Goal: Navigation & Orientation: Locate item on page

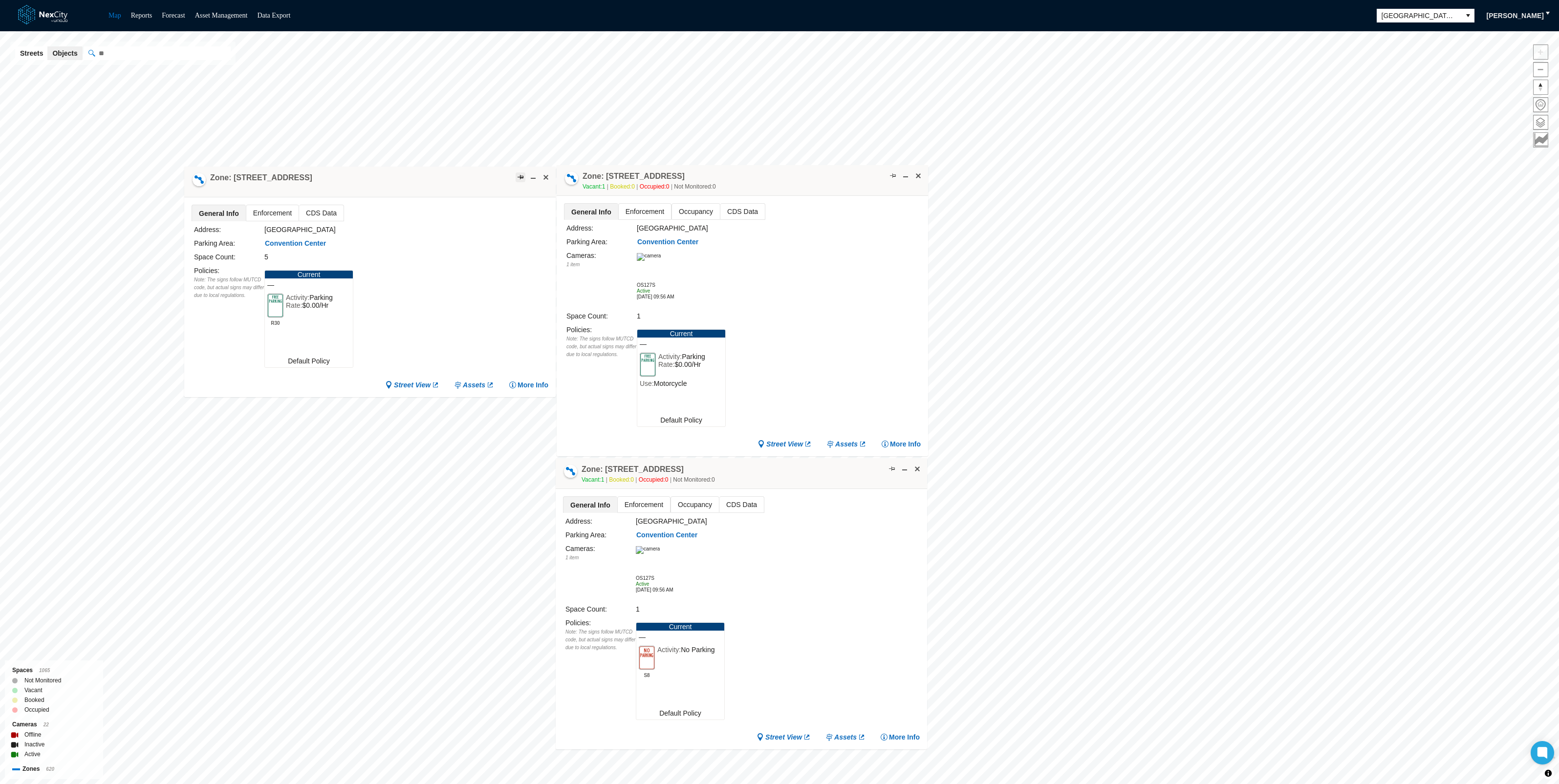
click at [520, 177] on span at bounding box center [520, 177] width 8 height 8
click at [893, 175] on span at bounding box center [893, 176] width 8 height 8
click at [889, 471] on span at bounding box center [892, 468] width 8 height 8
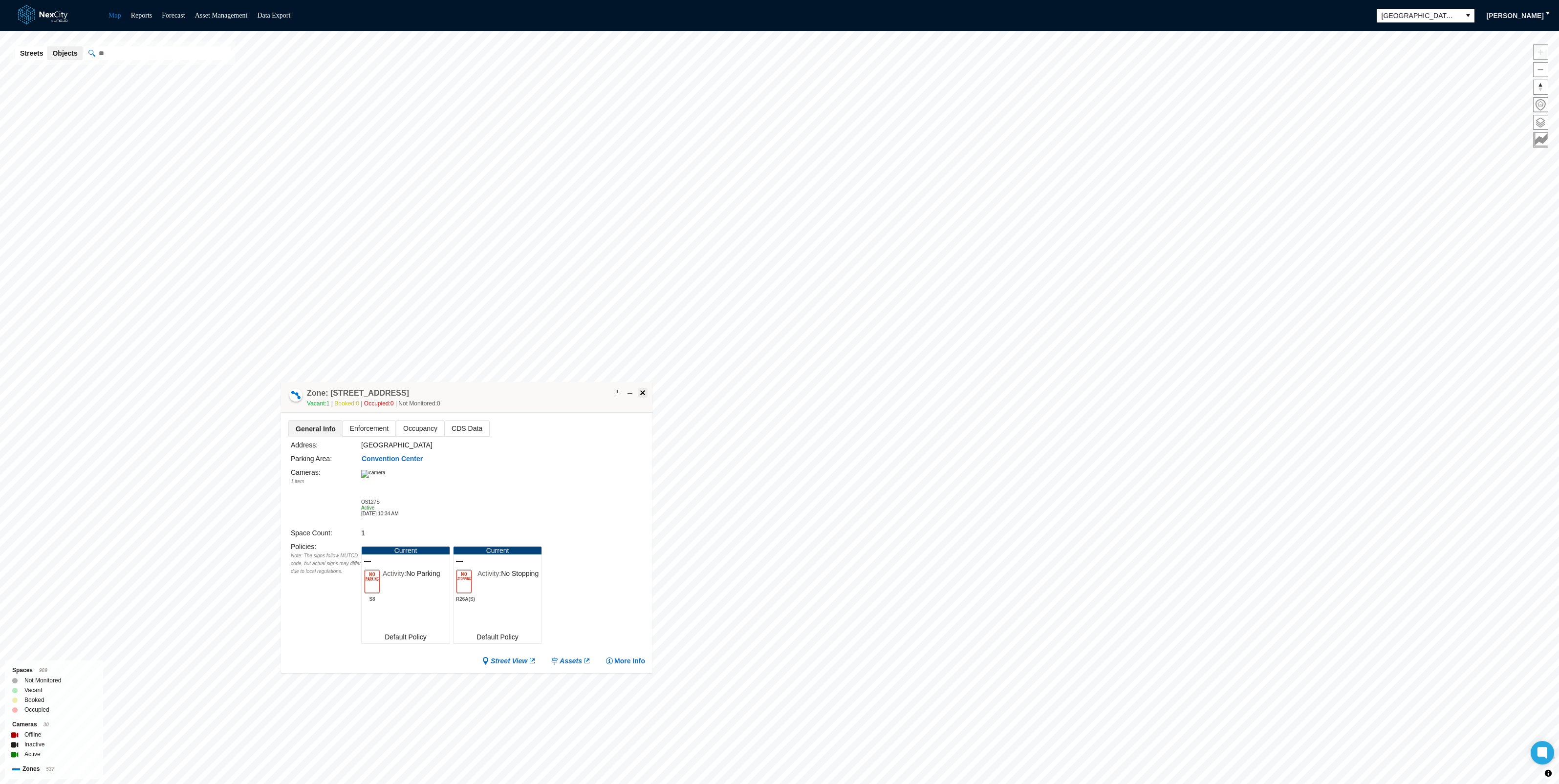
click at [642, 392] on span at bounding box center [642, 392] width 8 height 8
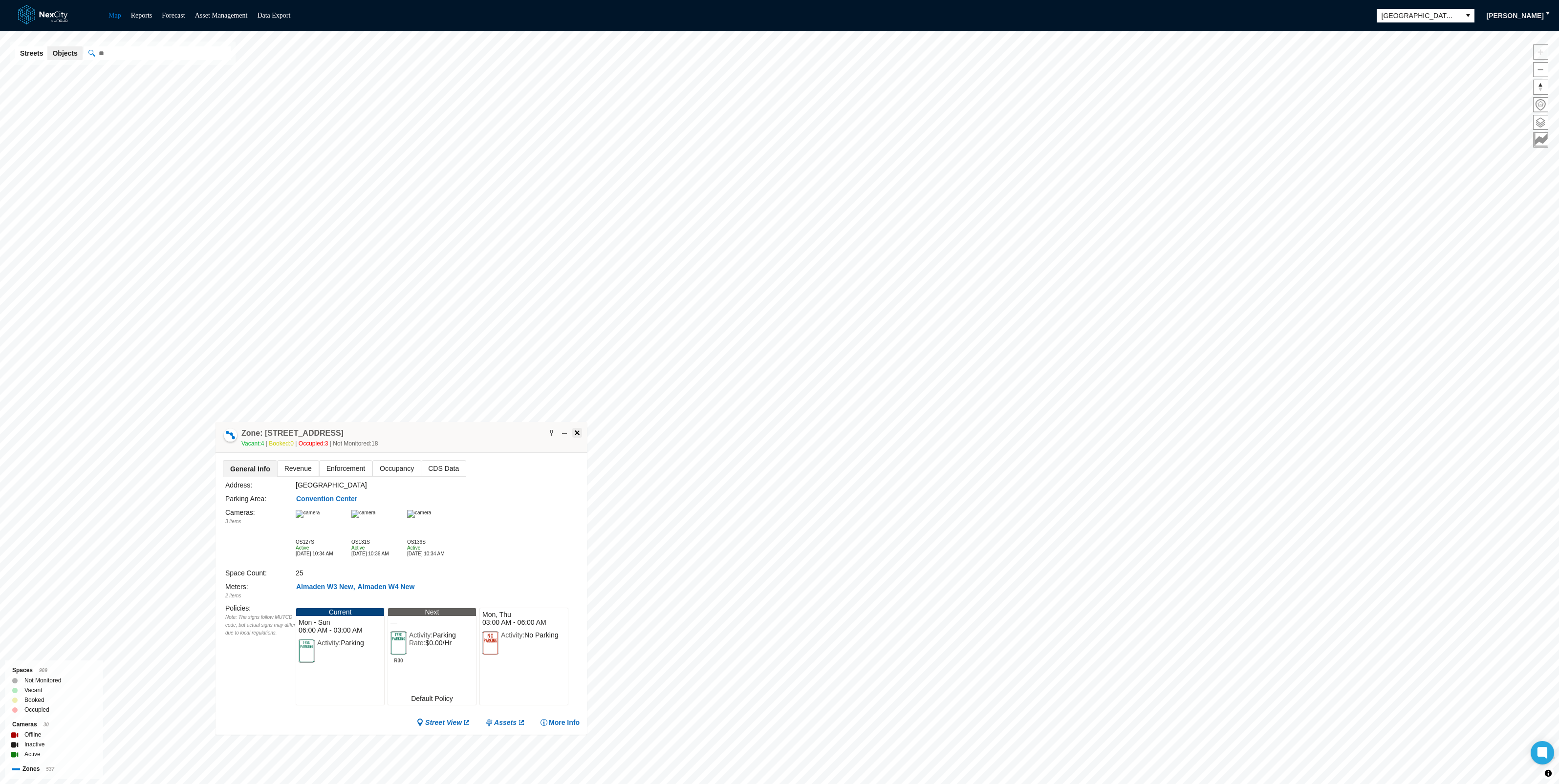
click at [576, 429] on span at bounding box center [577, 432] width 8 height 8
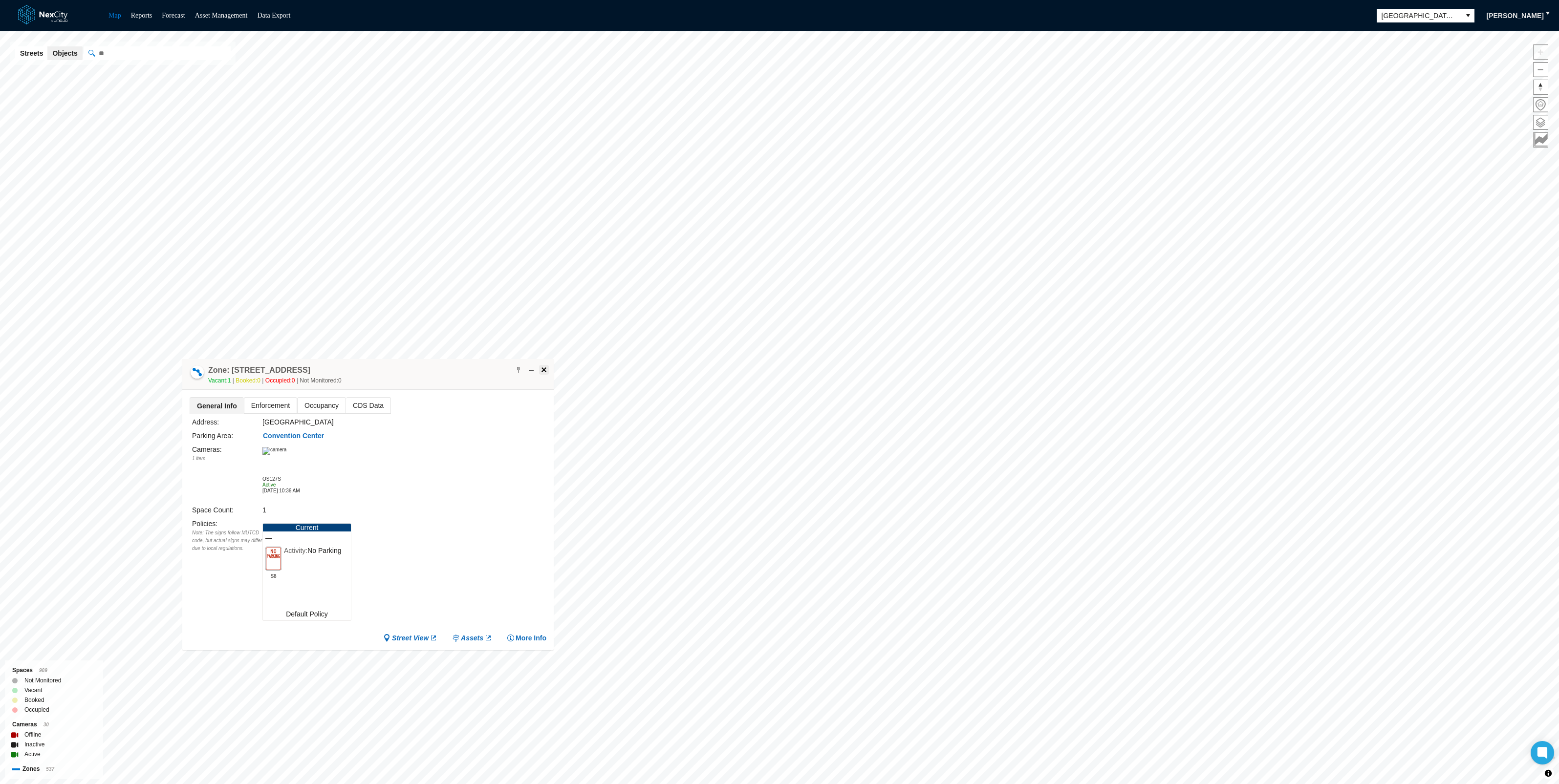
click at [545, 366] on span at bounding box center [544, 370] width 8 height 8
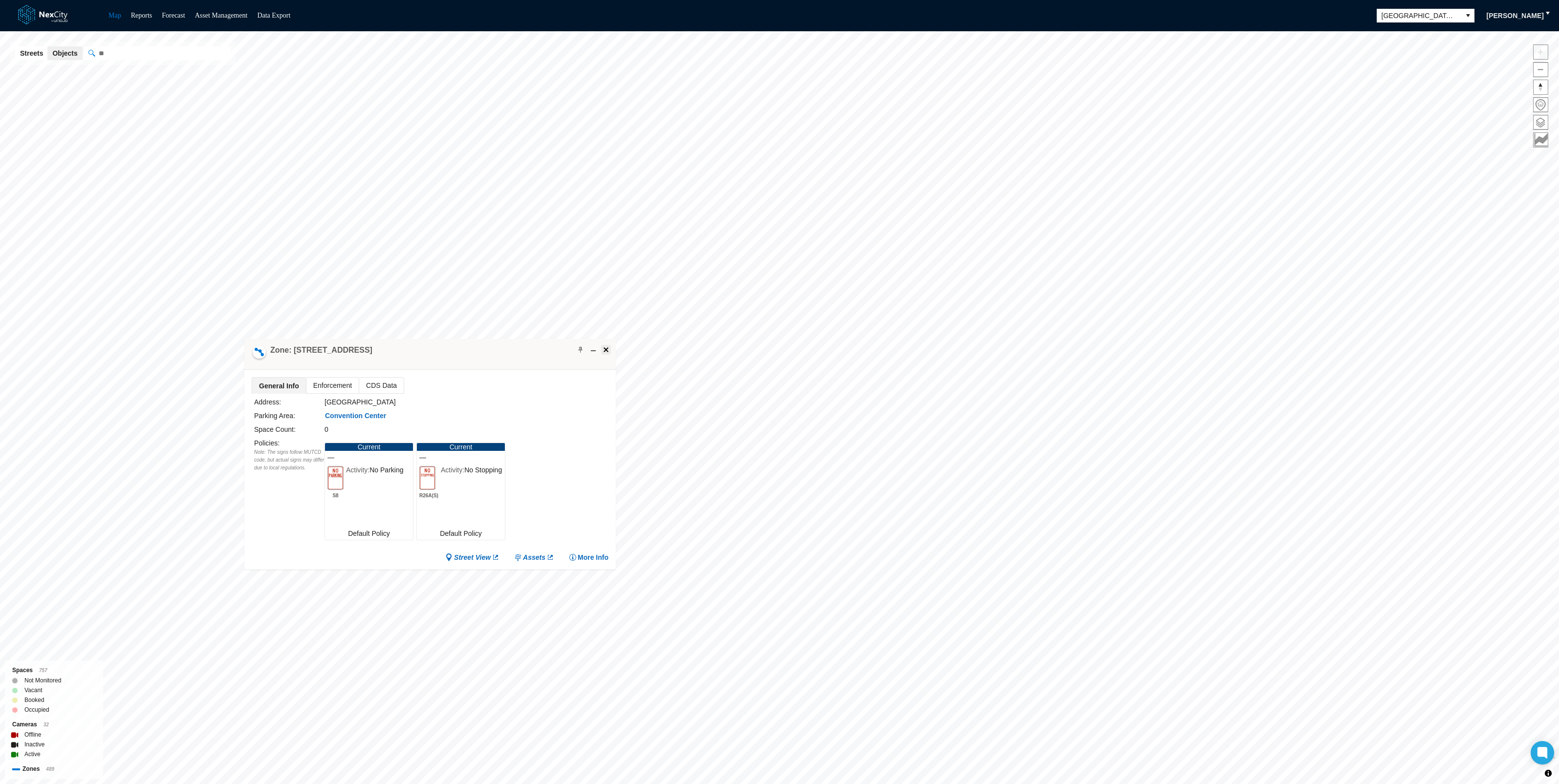
click at [603, 347] on span at bounding box center [606, 350] width 8 height 8
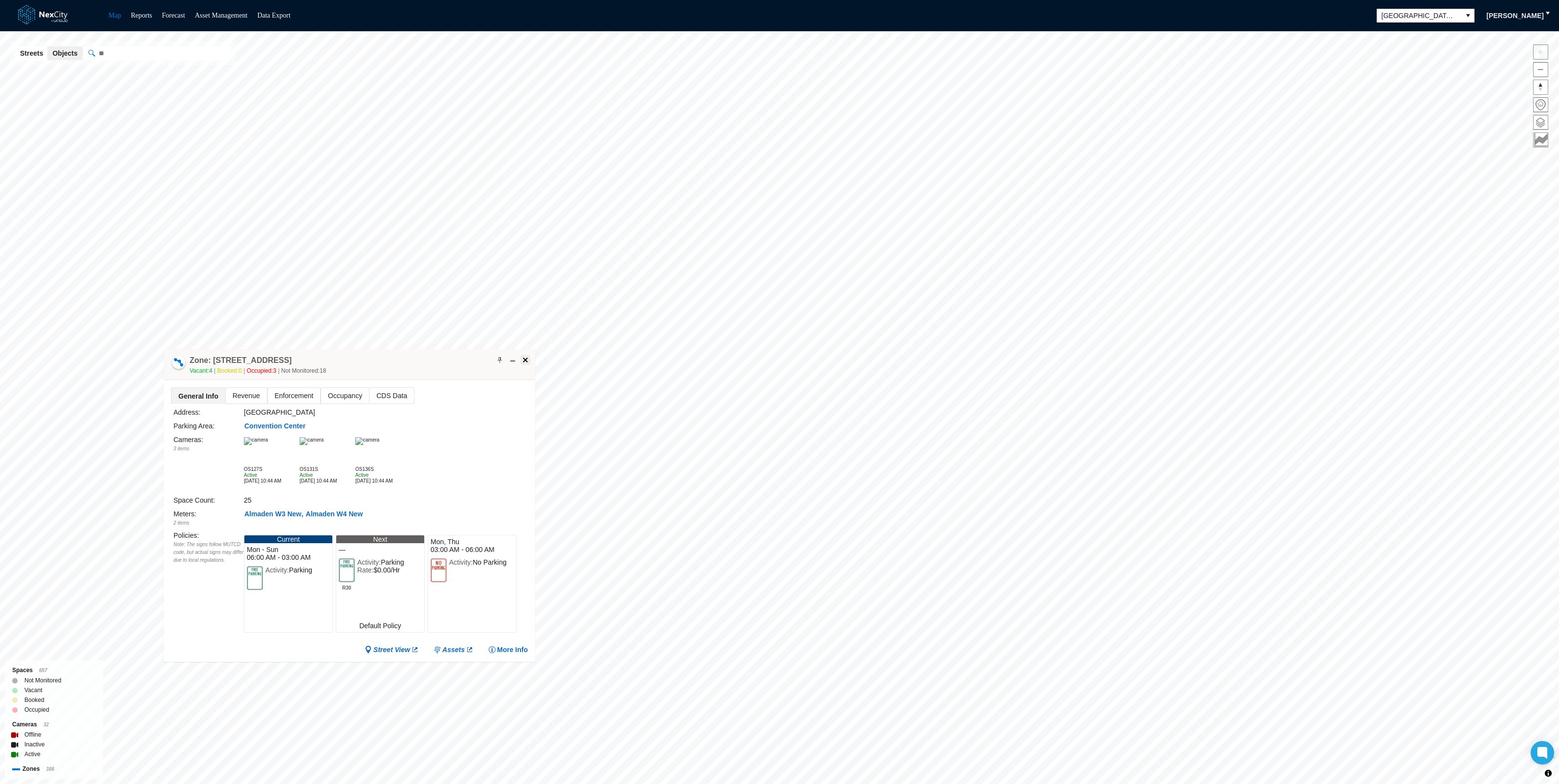
click at [527, 362] on span at bounding box center [525, 360] width 8 height 8
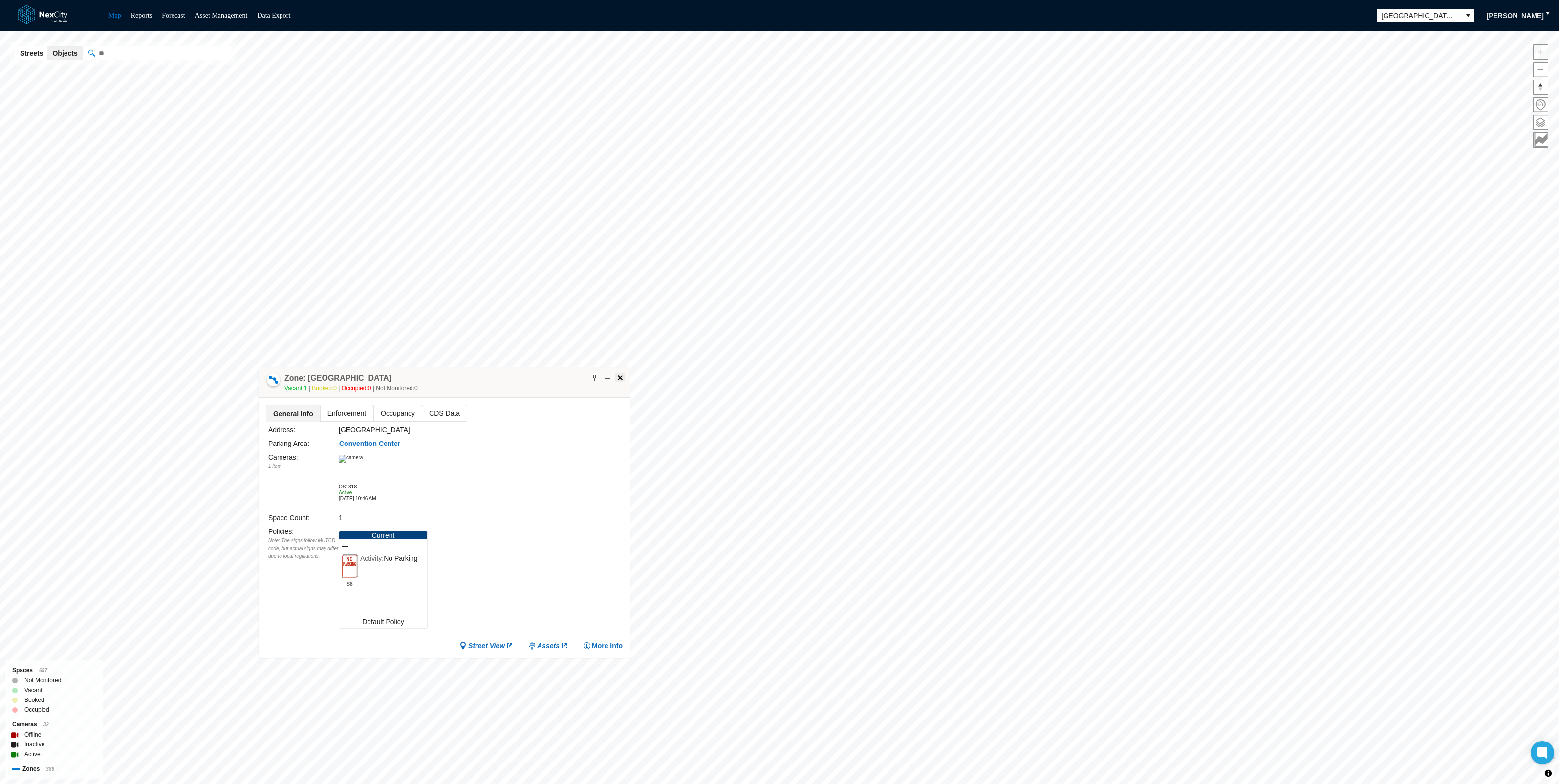
click at [621, 378] on span at bounding box center [620, 378] width 8 height 8
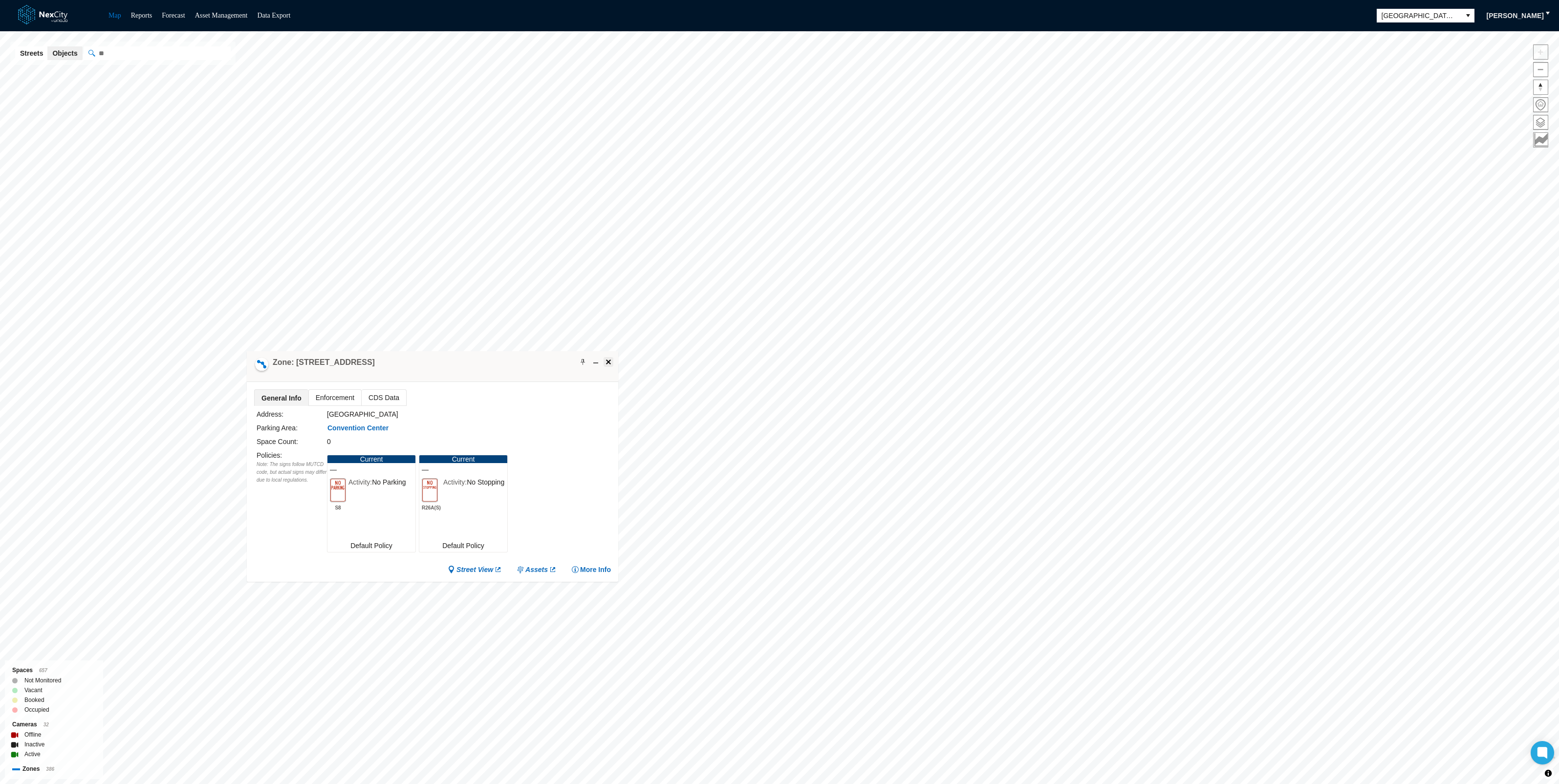
click at [608, 360] on span at bounding box center [608, 362] width 8 height 8
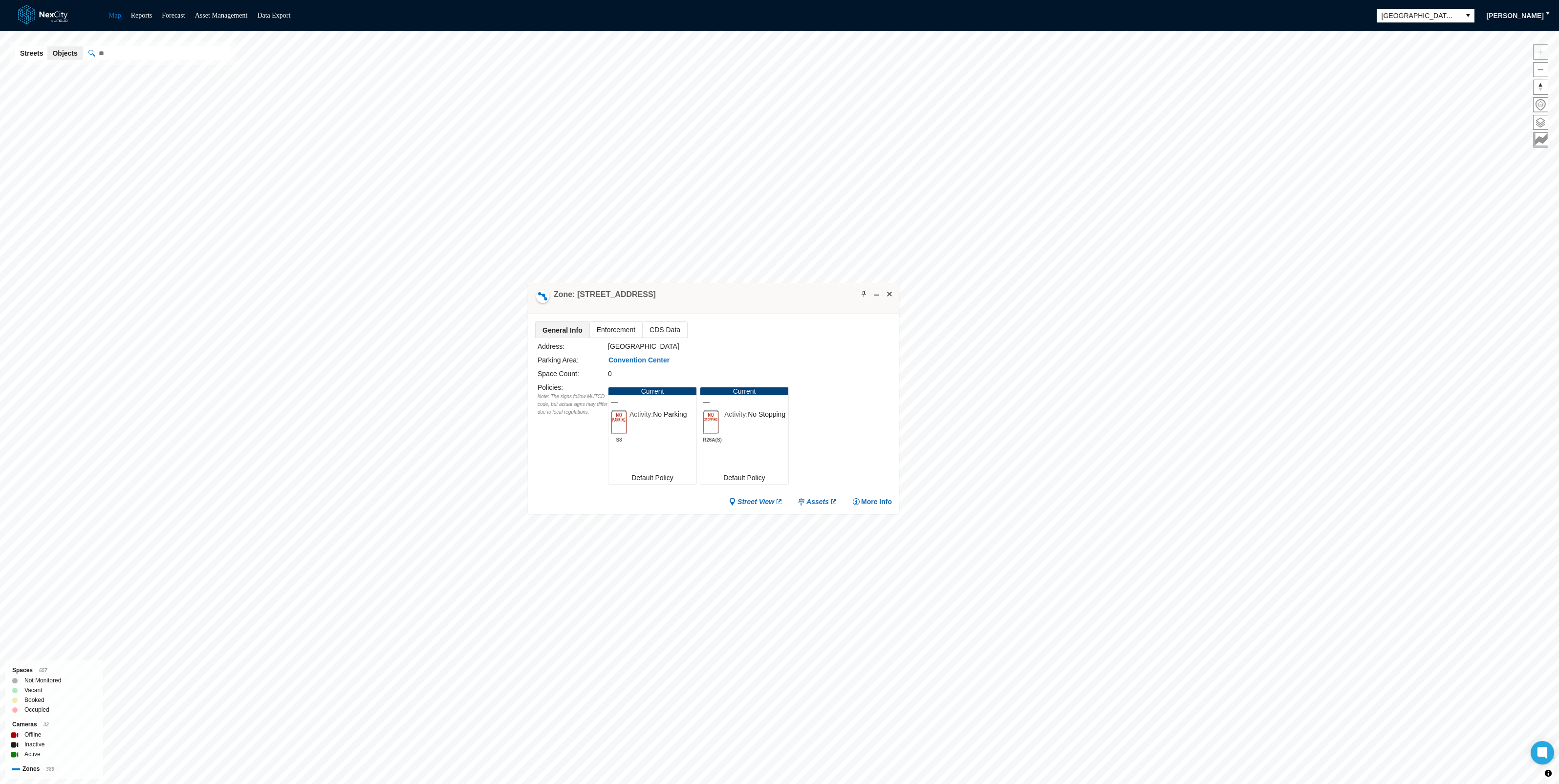
drag, startPoint x: 454, startPoint y: 359, endPoint x: 730, endPoint y: 298, distance: 282.7
click at [730, 298] on div "Zone: [STREET_ADDRESS]" at bounding box center [713, 299] width 371 height 31
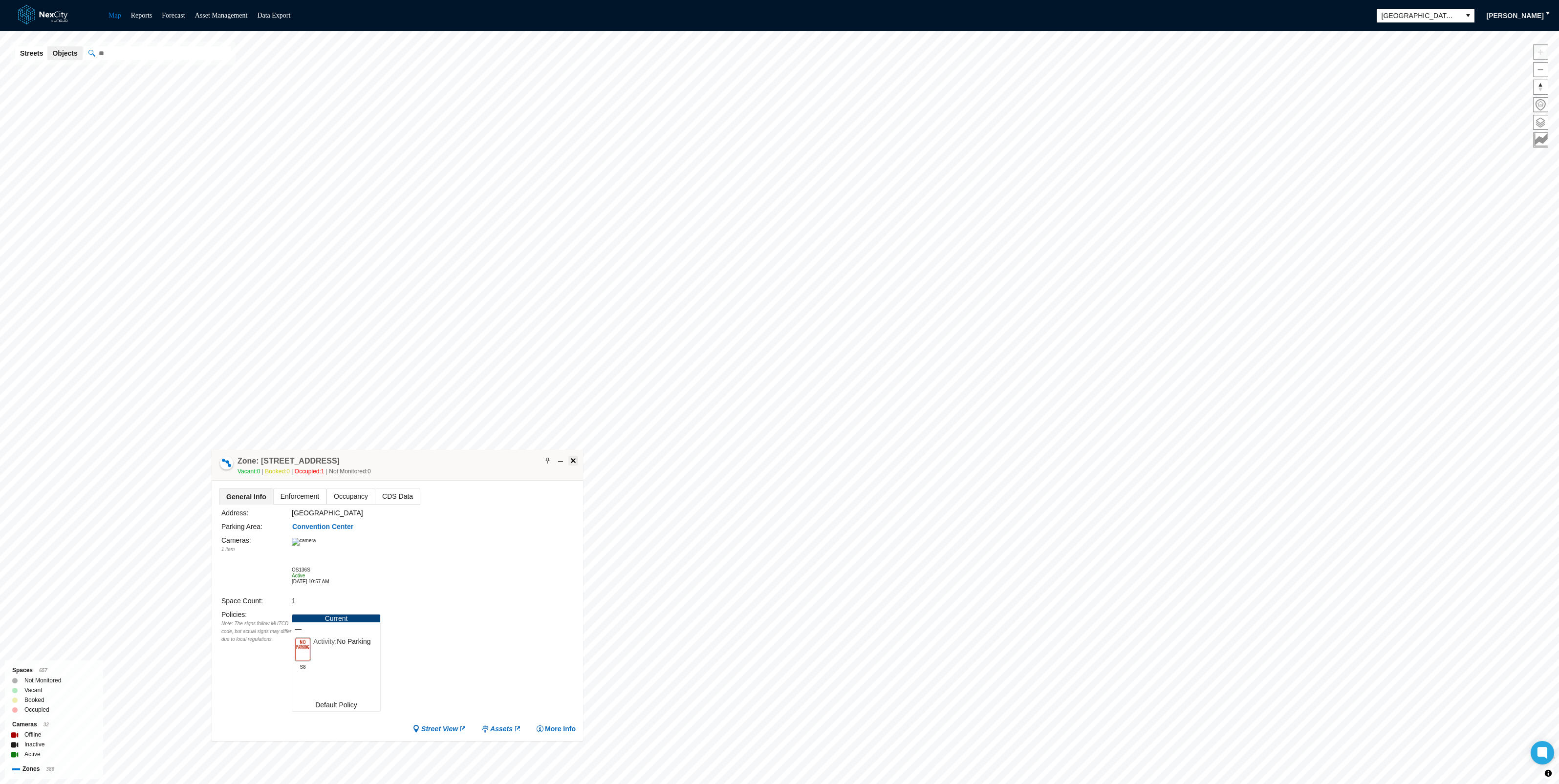
click at [572, 459] on span at bounding box center [573, 461] width 8 height 8
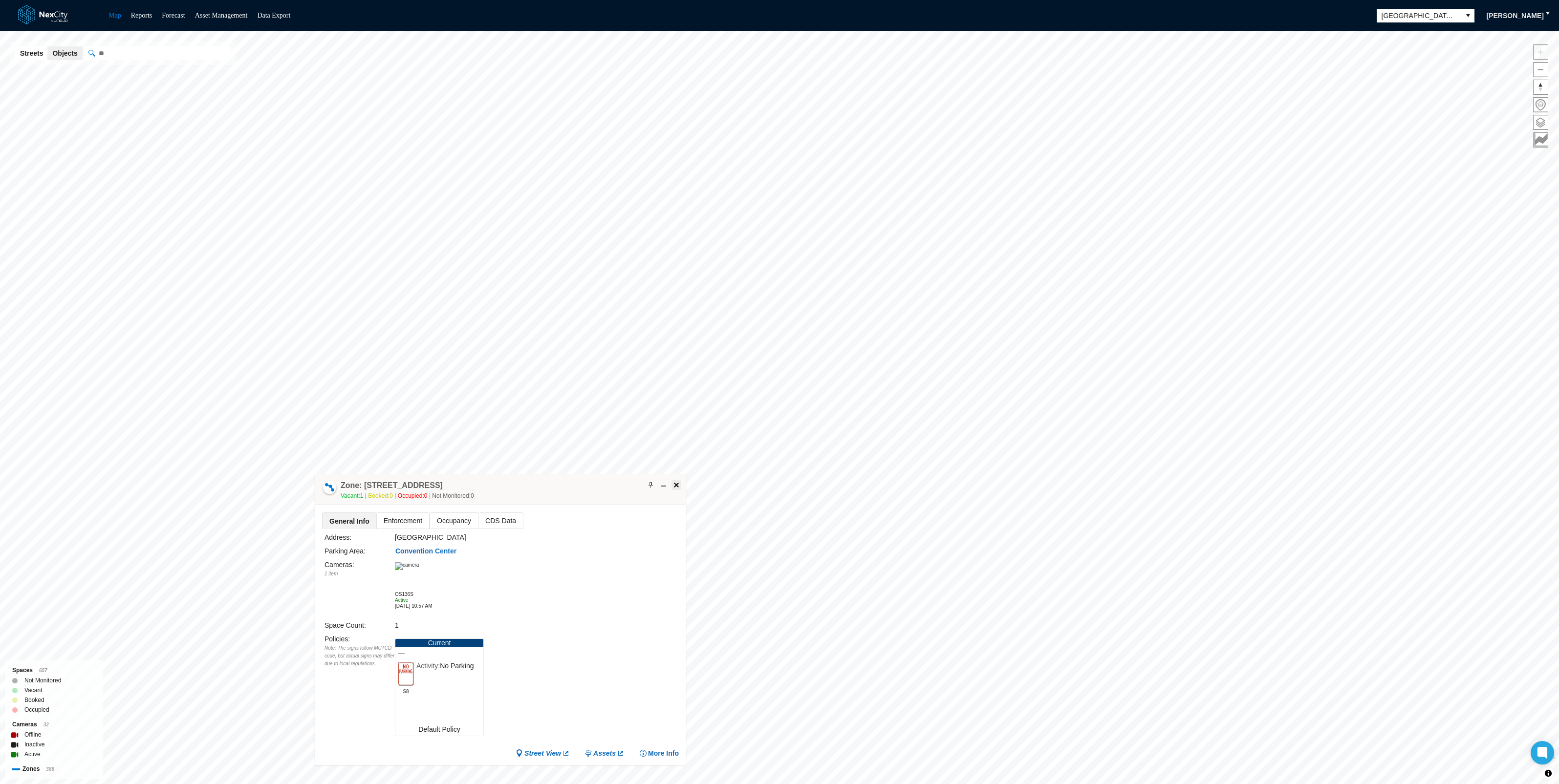
click at [677, 483] on span at bounding box center [676, 485] width 8 height 8
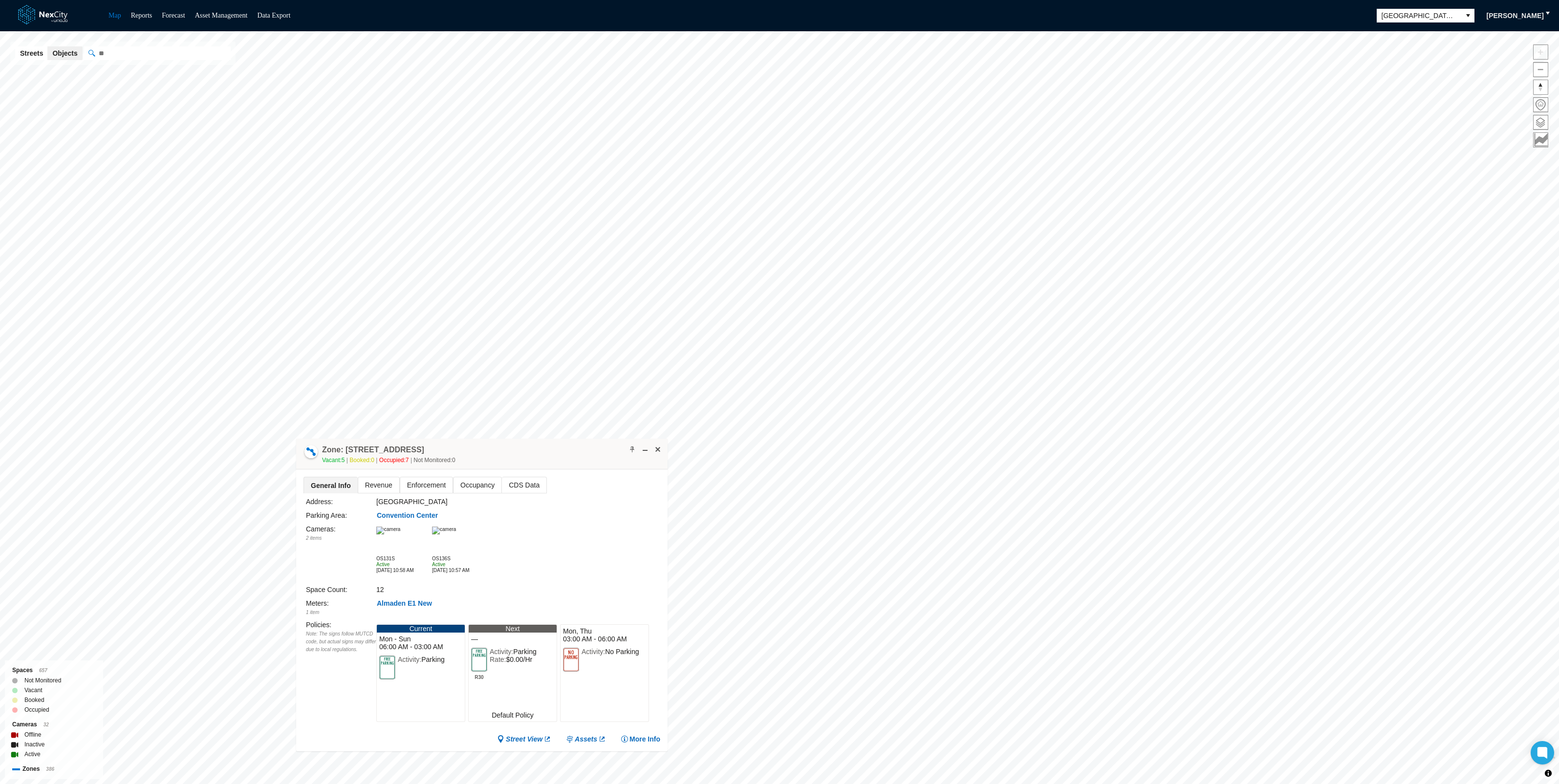
click at [315, 449] on div at bounding box center [311, 452] width 17 height 17
